Goal: Navigation & Orientation: Find specific page/section

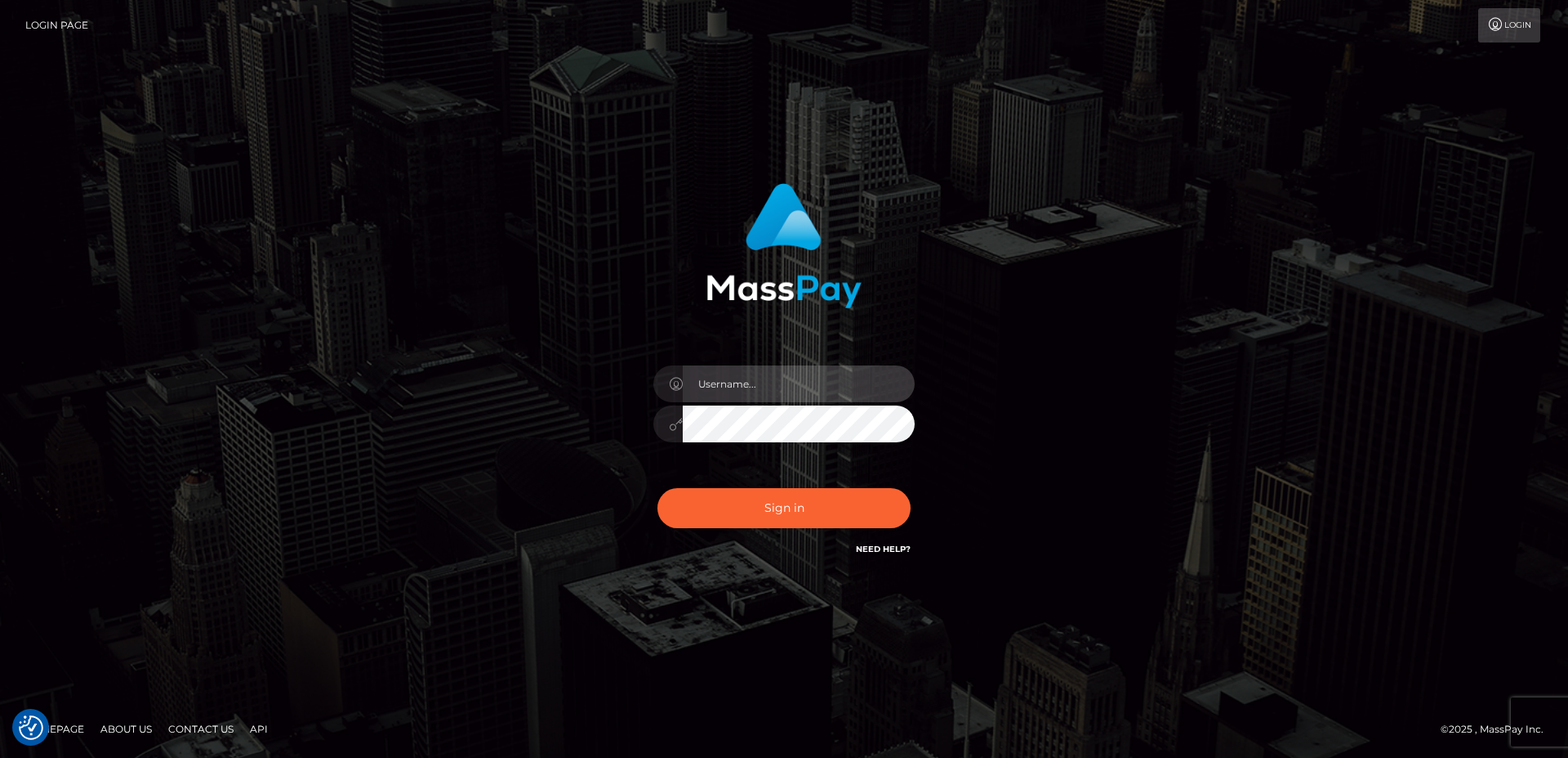
click at [780, 388] on input "text" at bounding box center [799, 383] width 232 height 37
type input "faisal_uplift"
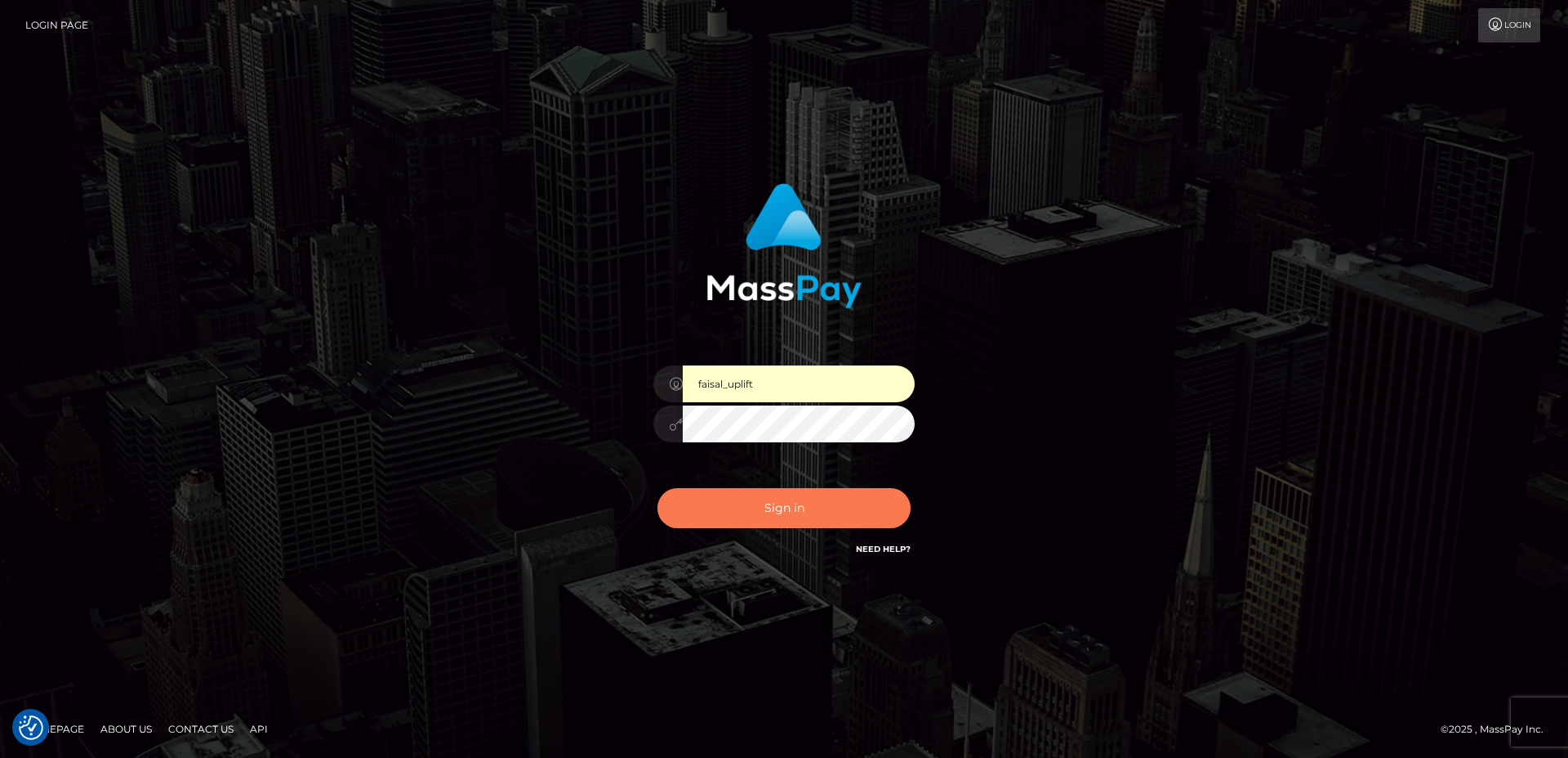
click at [738, 509] on button "Sign in" at bounding box center [784, 508] width 253 height 40
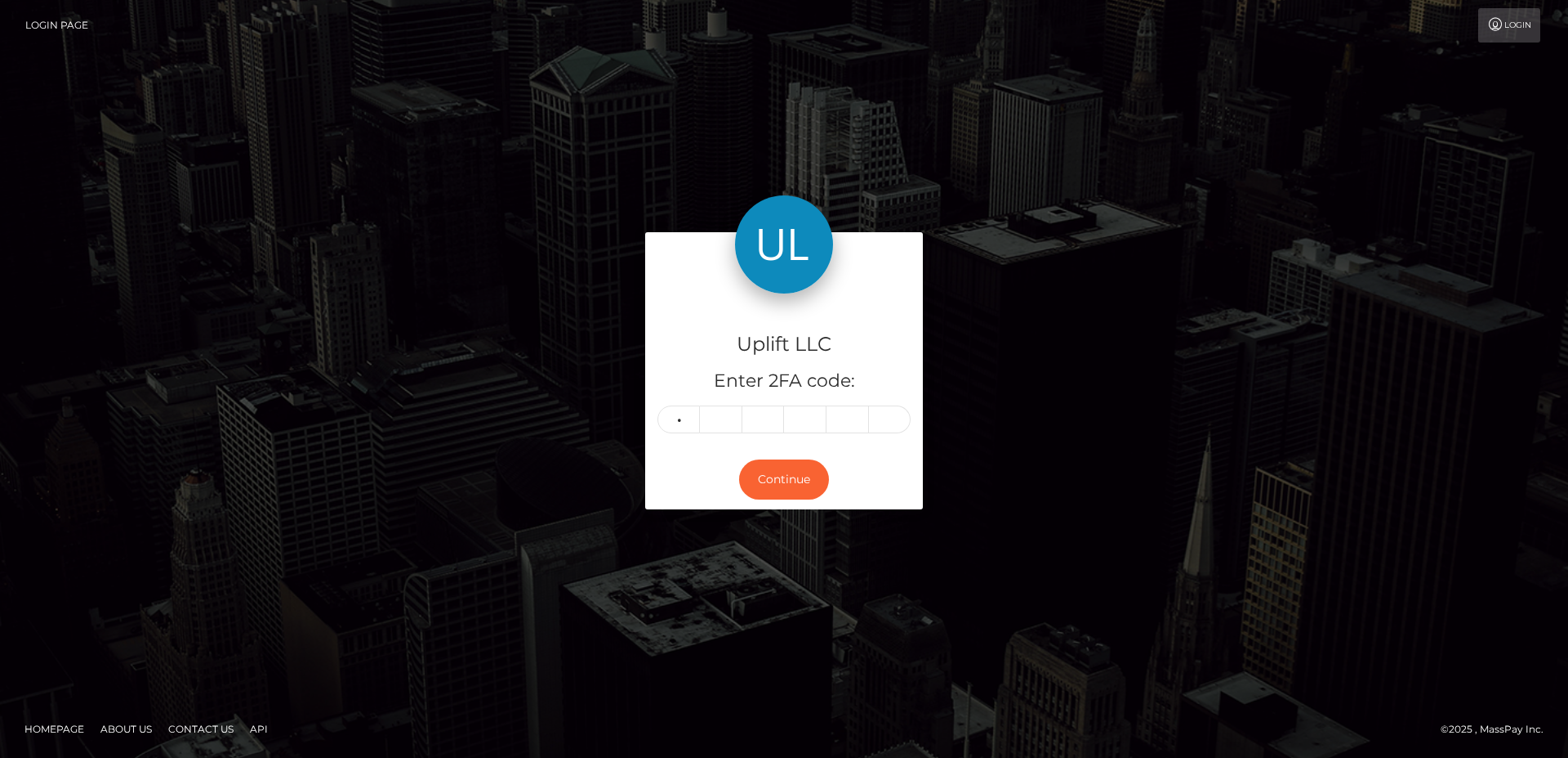
type input "7"
type input "1"
type input "6"
type input "4"
type input "2"
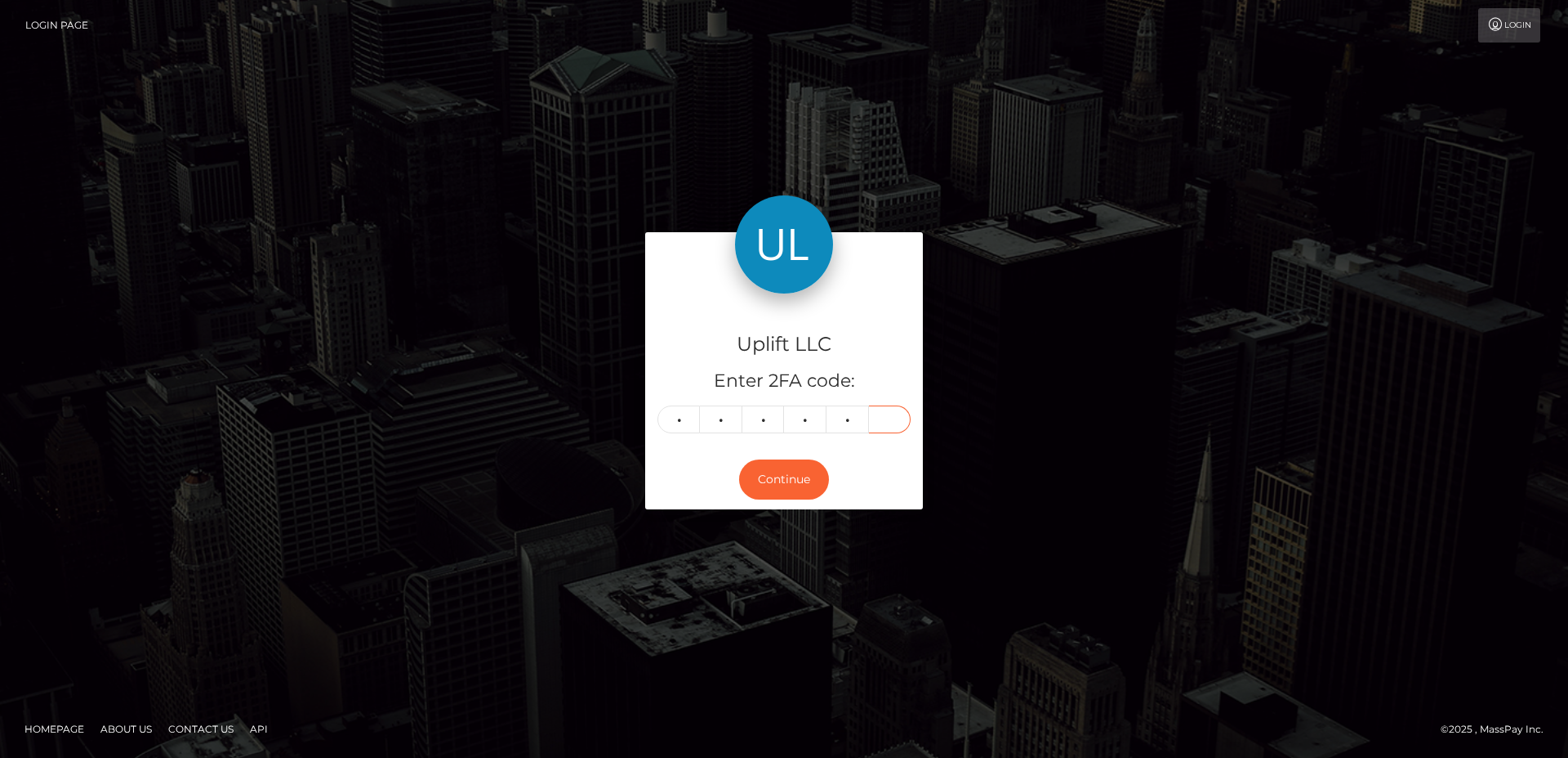
type input "7"
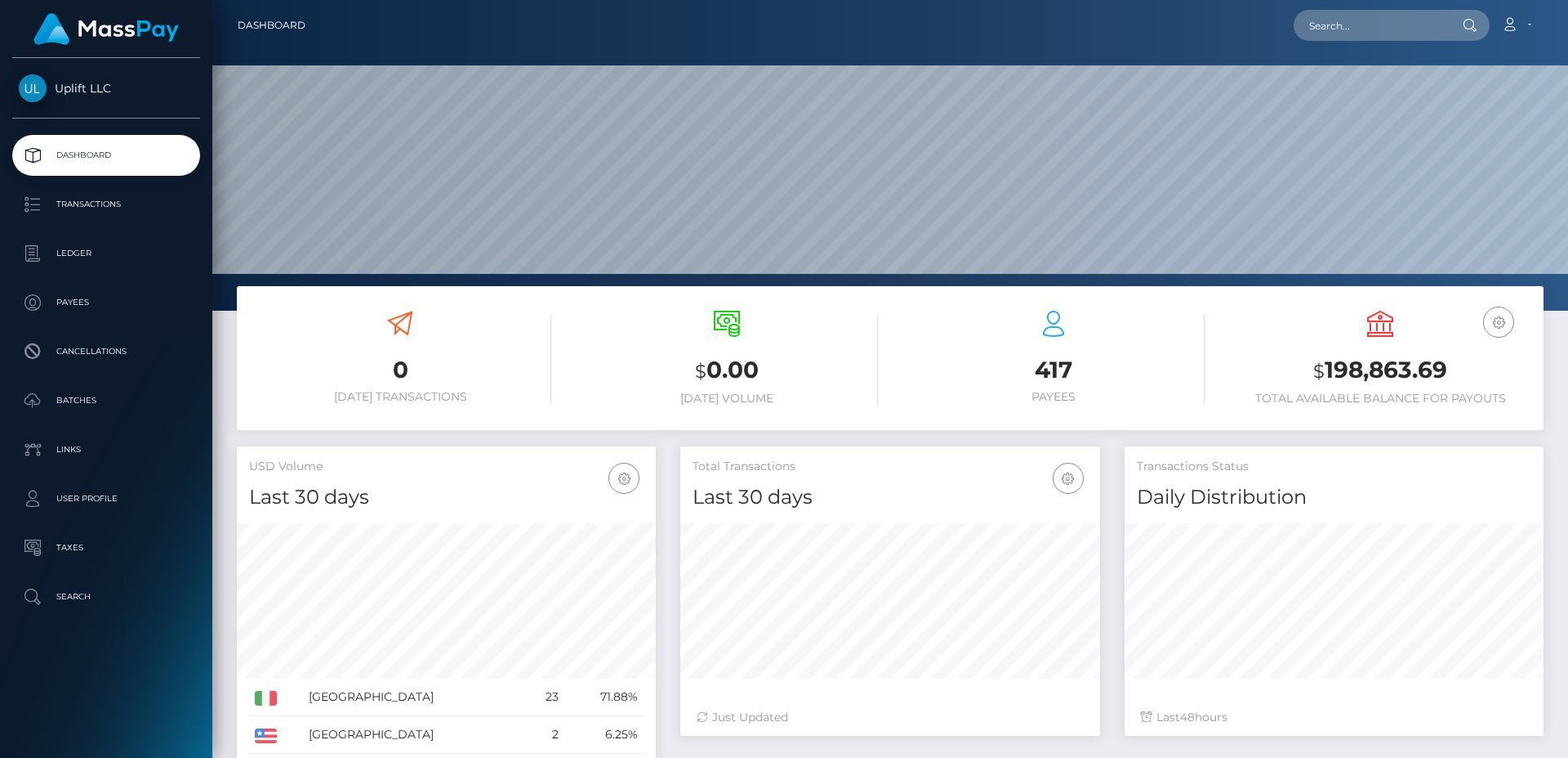
scroll to position [289, 419]
click at [126, 411] on p "Batches" at bounding box center [106, 400] width 175 height 24
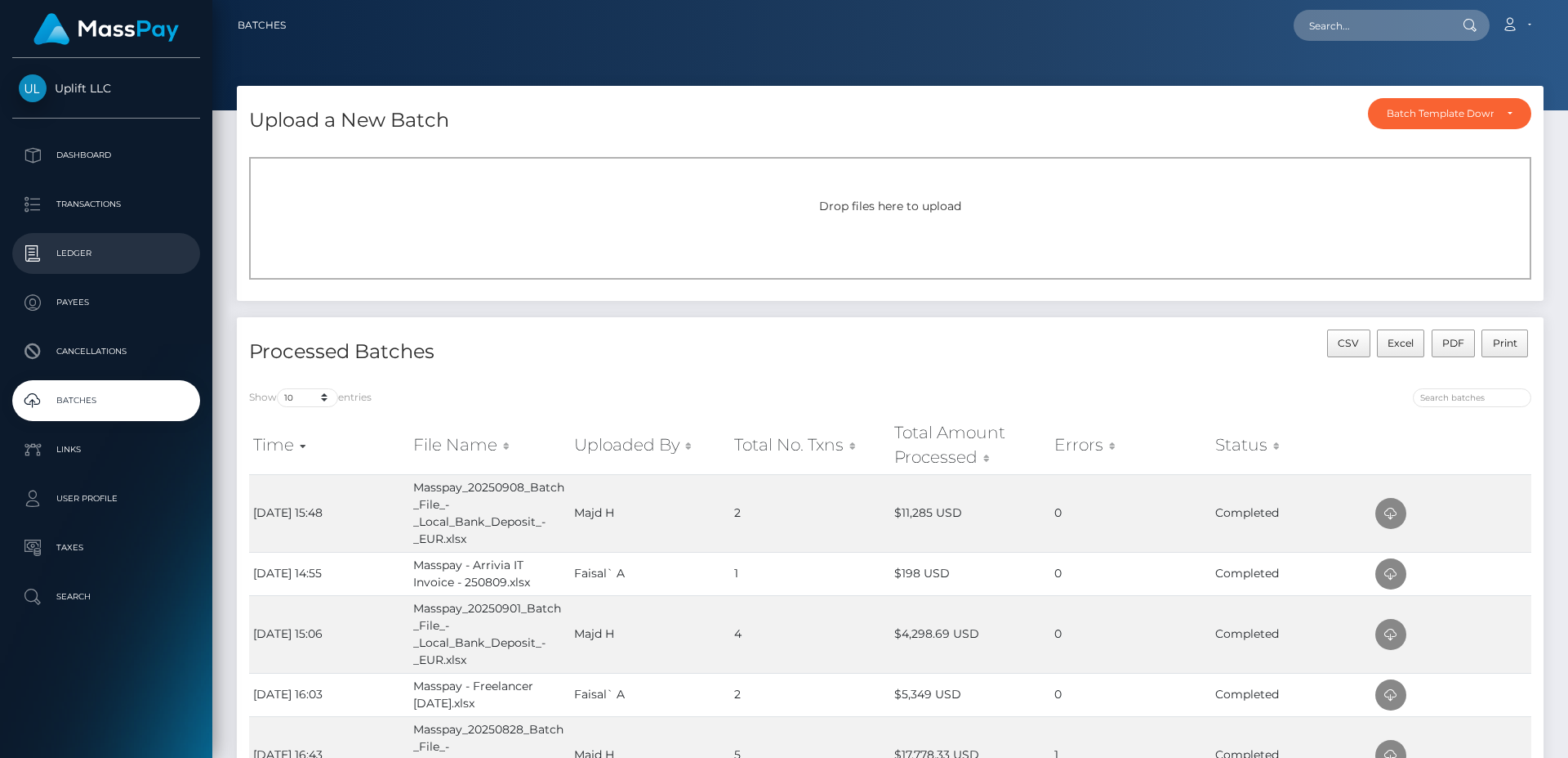
click at [102, 261] on p "Ledger" at bounding box center [106, 253] width 175 height 24
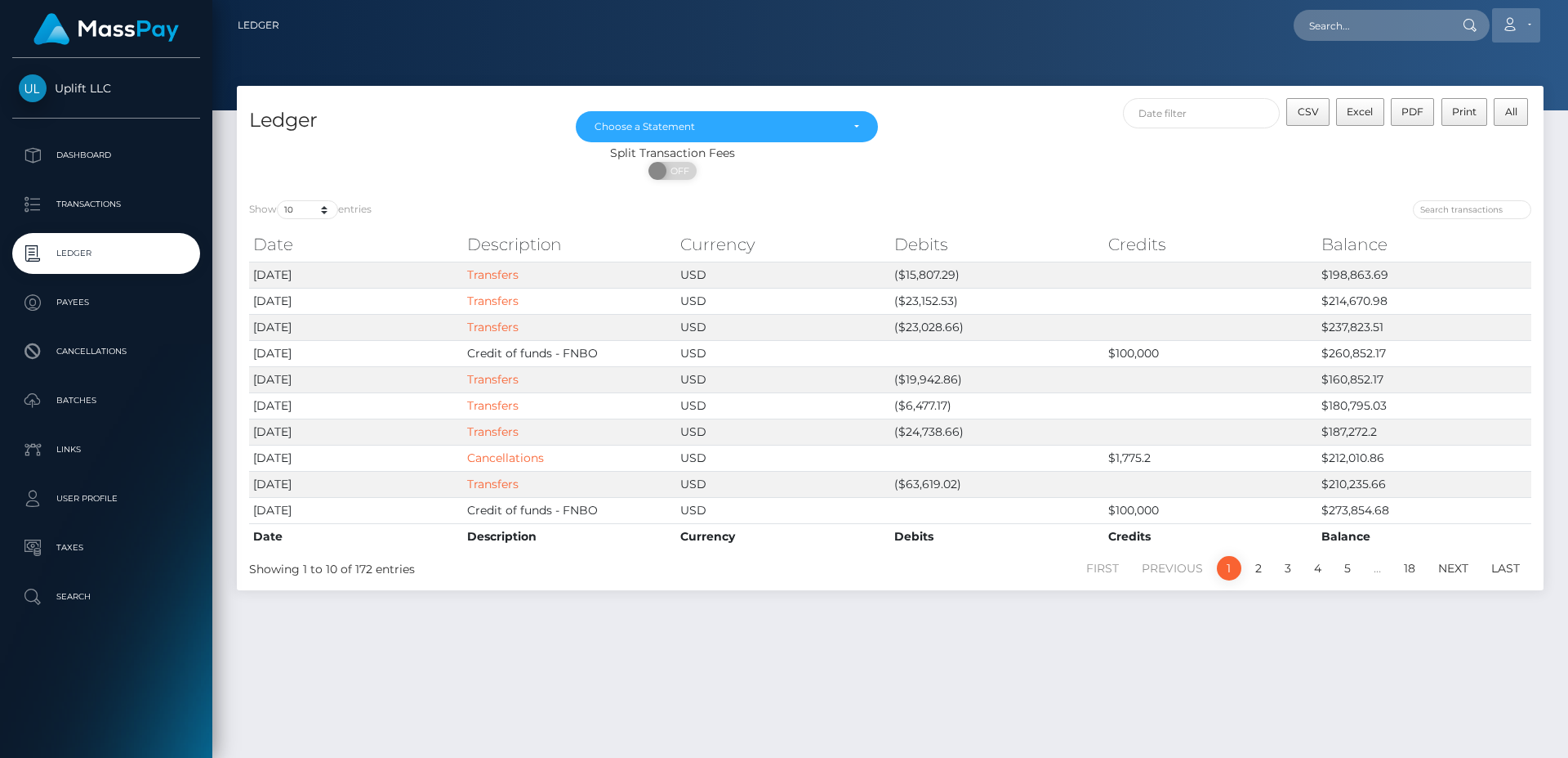
click at [1523, 25] on link "Account" at bounding box center [1516, 25] width 48 height 34
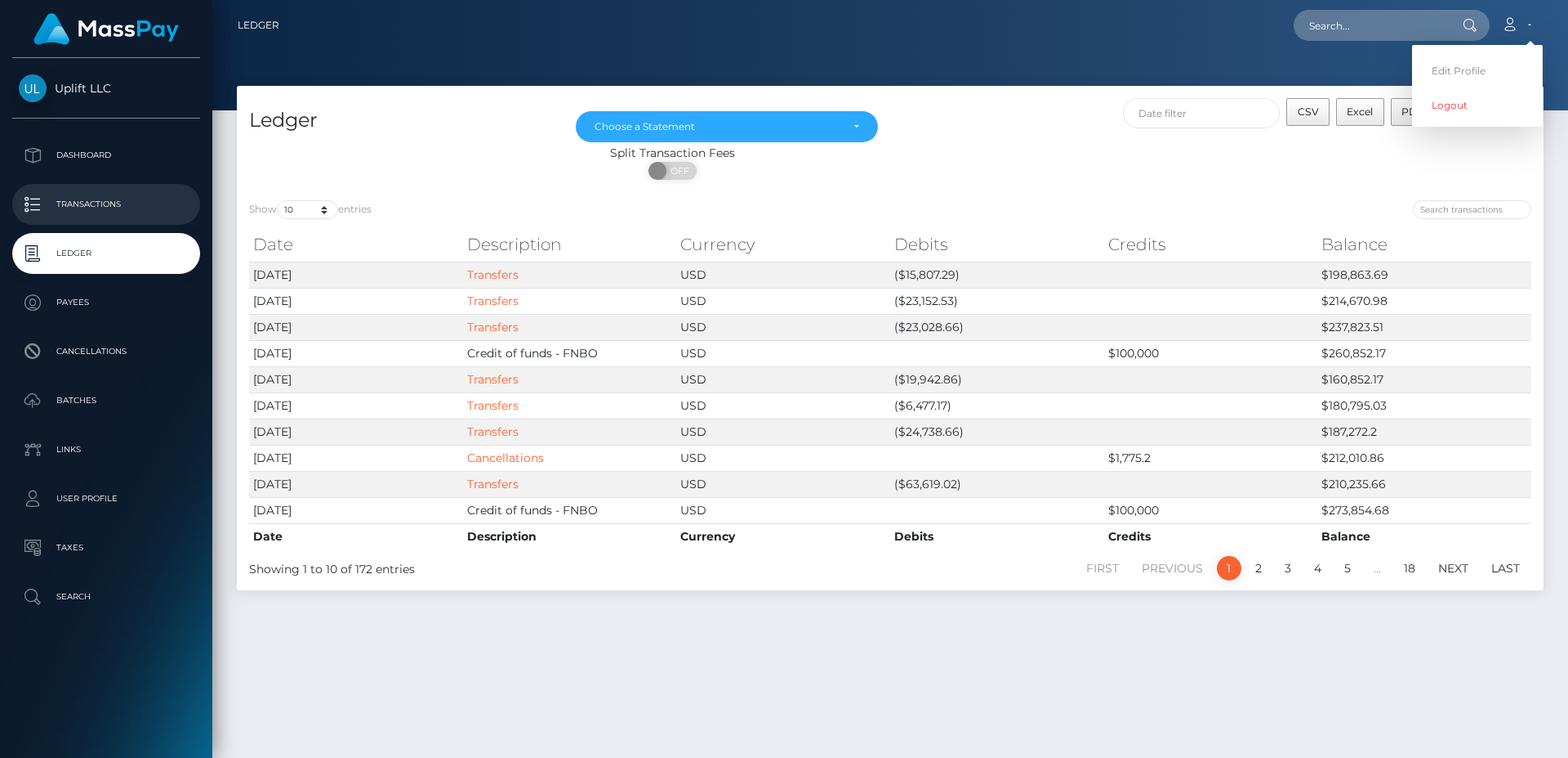
click at [136, 206] on p "Transactions" at bounding box center [106, 204] width 175 height 24
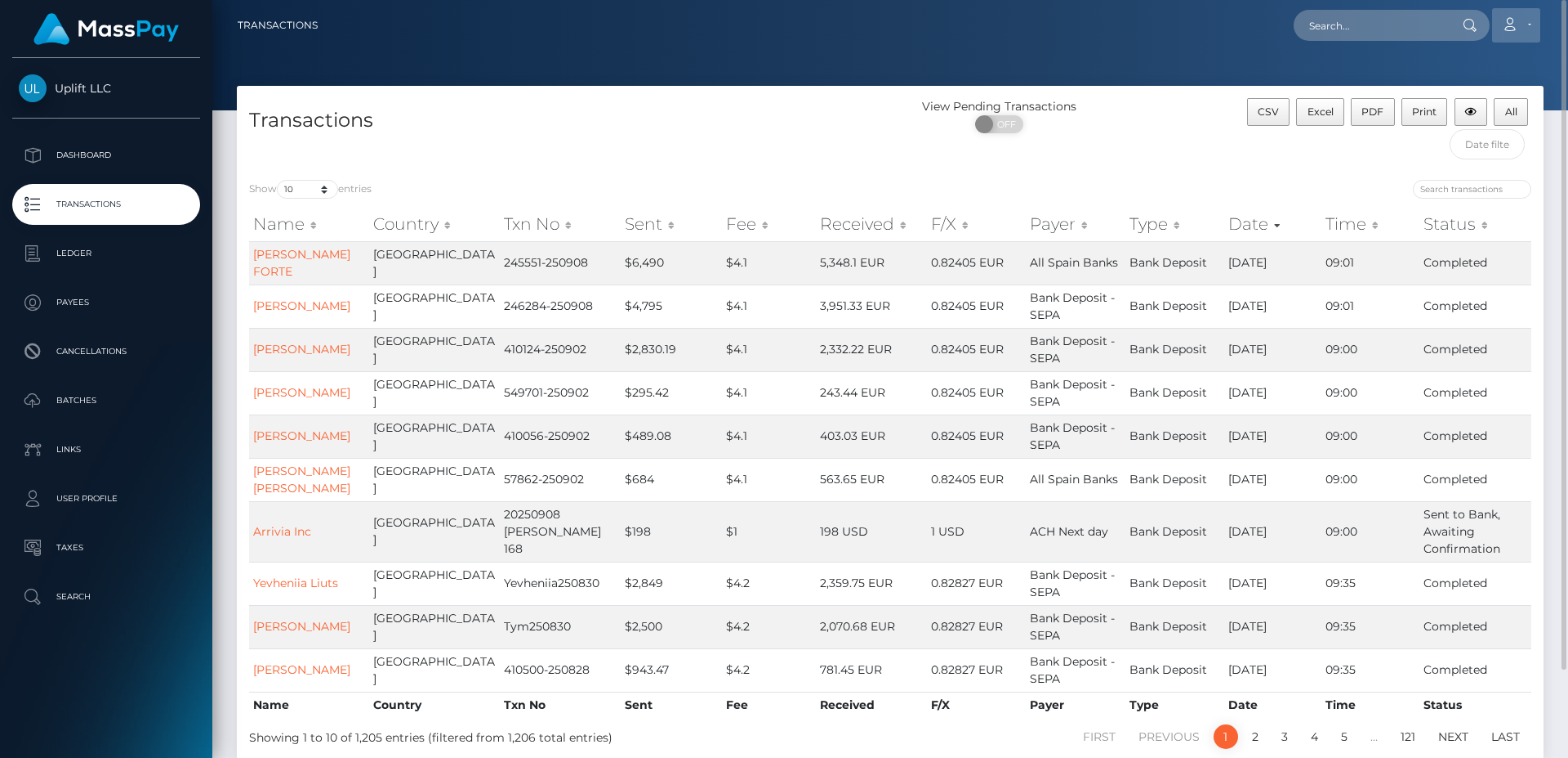
click at [1531, 34] on link "Account" at bounding box center [1516, 25] width 48 height 34
click at [1457, 109] on link "Logout" at bounding box center [1478, 105] width 131 height 30
